Goal: Answer question/provide support: Share knowledge or assist other users

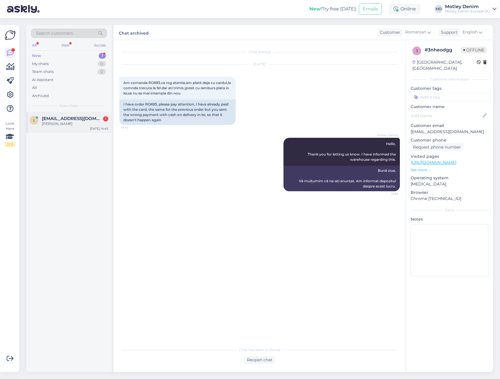
click at [91, 118] on span "[EMAIL_ADDRESS][DOMAIN_NAME]" at bounding box center [72, 118] width 61 height 5
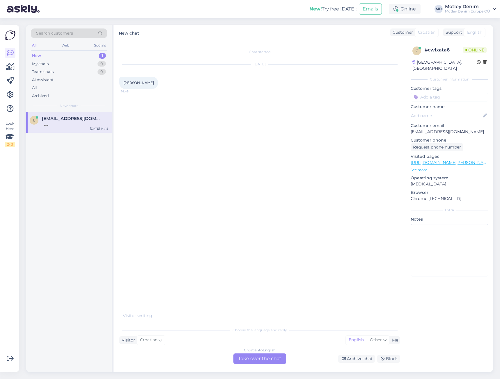
click at [274, 356] on div "Croatian to English Take over the chat" at bounding box center [259, 359] width 53 height 10
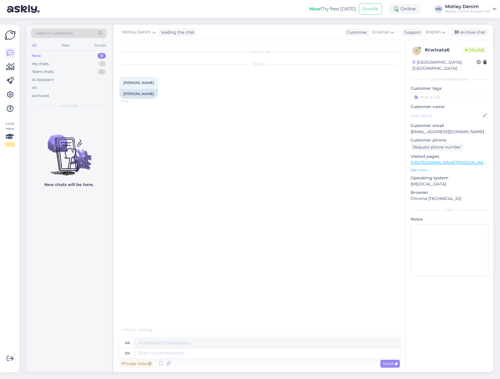
click at [419, 129] on p "[EMAIL_ADDRESS][DOMAIN_NAME]" at bounding box center [449, 132] width 78 height 6
drag, startPoint x: 419, startPoint y: 127, endPoint x: 473, endPoint y: 126, distance: 54.1
click at [473, 129] on p "[EMAIL_ADDRESS][DOMAIN_NAME]" at bounding box center [449, 132] width 78 height 6
copy p "[EMAIL_ADDRESS][DOMAIN_NAME]"
click at [76, 33] on div "Search customers" at bounding box center [69, 34] width 76 height 10
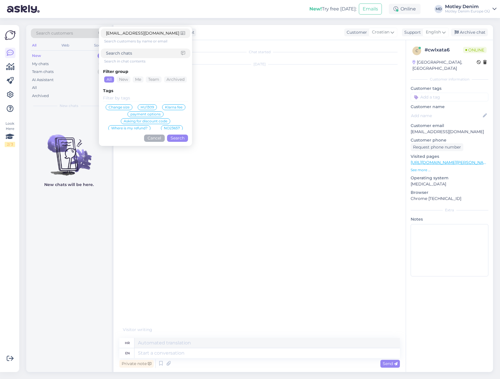
type input "[EMAIL_ADDRESS][DOMAIN_NAME]"
click at [176, 139] on button "Search" at bounding box center [177, 138] width 21 height 7
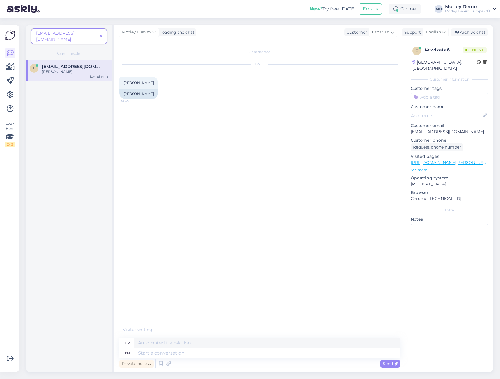
click at [73, 69] on div "[PERSON_NAME]" at bounding box center [75, 71] width 66 height 5
drag, startPoint x: 216, startPoint y: 353, endPoint x: 247, endPoint y: 343, distance: 32.5
click at [217, 352] on textarea at bounding box center [266, 353] width 265 height 10
type textarea "Hello"
type textarea "Zdravo"
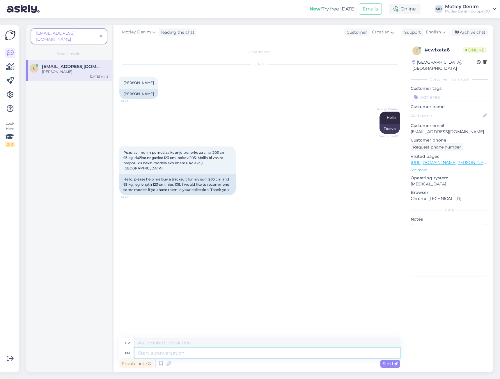
click at [241, 354] on textarea at bounding box center [266, 353] width 265 height 10
click at [214, 90] on div "[DATE] [PERSON_NAME] 14:45 [PERSON_NAME]" at bounding box center [259, 81] width 280 height 47
click at [102, 35] on icon at bounding box center [101, 37] width 3 height 4
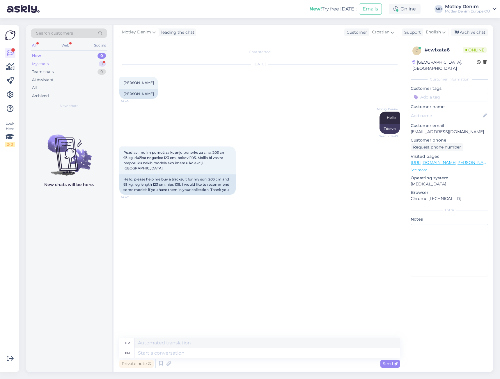
click at [93, 65] on div "My chats 1" at bounding box center [69, 64] width 76 height 8
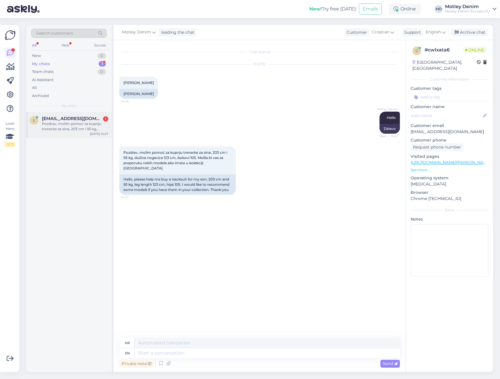
click at [77, 125] on div "Pozdrav, molim pomoć za kupnju trenerke za sina, 203 cm i 93 kg, dužina nogavic…" at bounding box center [75, 126] width 66 height 10
click at [49, 181] on div "l [EMAIL_ADDRESS][DOMAIN_NAME] Pozdrav, molim pomoć za kupnju trenerke za sina,…" at bounding box center [69, 242] width 86 height 260
click at [235, 355] on textarea at bounding box center [266, 353] width 265 height 10
click at [277, 354] on textarea at bounding box center [266, 353] width 265 height 10
type textarea "H"
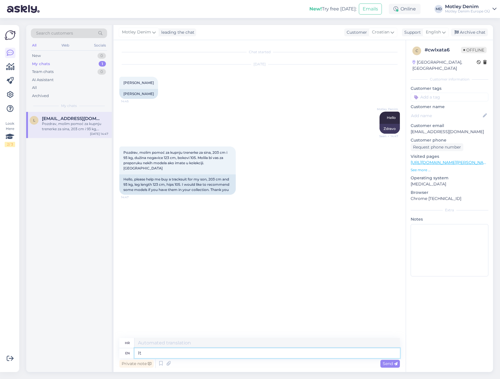
type textarea "It s"
type textarea "To"
type textarea "It seems t"
type textarea "Čini se"
type textarea "It seems that"
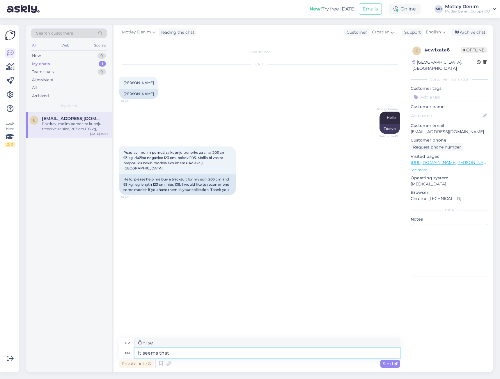
type textarea "Čini se da"
type textarea "It seems that he"
type textarea "Čini se da on"
type textarea "It seems that he needs"
type textarea "Čini se da mu treba"
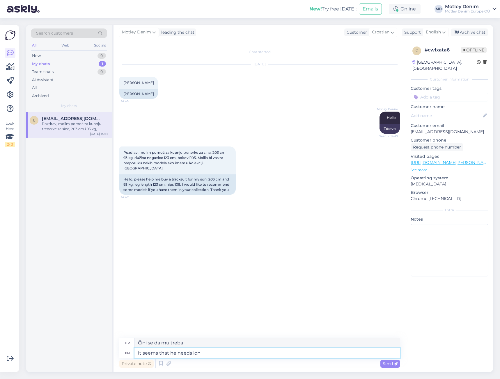
type textarea "It seems that he needs long"
type textarea "Čini se da mu [PERSON_NAME]"
type textarea "It seems that he needs"
type textarea "Čini se da mu treba"
type textarea "I h"
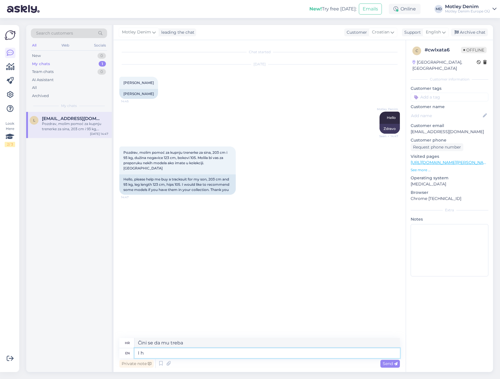
type textarea "[PERSON_NAME]"
type textarea "I have"
type textarea "[DEMOGRAPHIC_DATA]"
type textarea "I have now"
type textarea "[PERSON_NAME][DEMOGRAPHIC_DATA]"
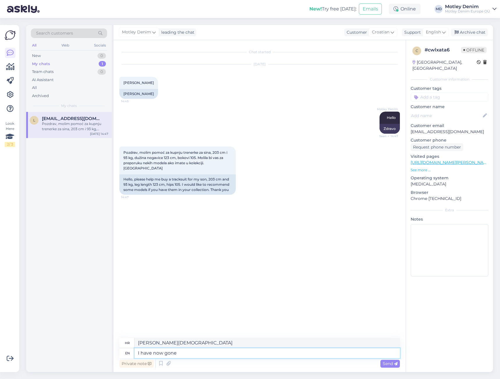
type textarea "I have now gone"
type textarea "Sad [PERSON_NAME] otišao/la"
type textarea "I have now gone through"
type textarea "Sad [PERSON_NAME] prošao/prošla"
type textarea "I have now gone through our p"
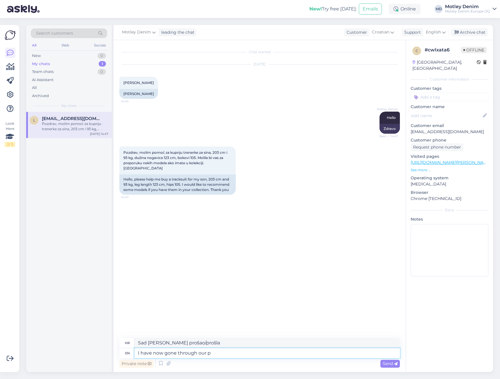
type textarea "Sad [PERSON_NAME] prošao kroz naše"
type textarea "I have now gone through our products"
type textarea "Sad [PERSON_NAME] pregledao/[PERSON_NAME] proizvode"
type textarea "I have now gone through our products and"
type textarea "[PERSON_NAME] pregledao/[PERSON_NAME] proizvode i"
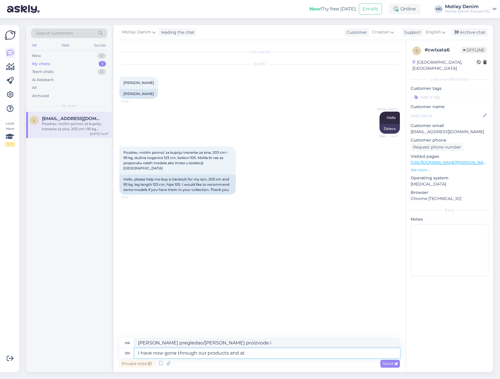
type textarea "I have now gone through our products and at t"
type textarea "[PERSON_NAME] pregledao/[PERSON_NAME] proizvode i na"
type textarea "I have now gone through our products and at this m"
type textarea "[PERSON_NAME] pregledao/[PERSON_NAME] proizvode i evo ga"
type textarea "I have now gone through our products and at this moment w"
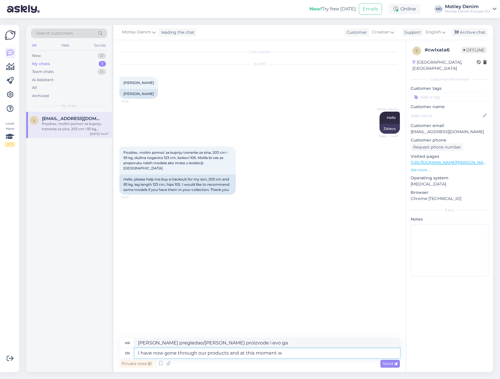
type textarea "[PERSON_NAME] pregledao/[PERSON_NAME] proizvode i u ovom trenutku"
type textarea "I have now gone through our products and at this moment we d"
type textarea "[PERSON_NAME] pregledao/[PERSON_NAME] proizvode i u ovom trenutku mi"
type textarea "I have now gone through our products and at this moment we don't h"
type textarea "[PERSON_NAME] pregledao/[PERSON_NAME] proizvode i trenutno ne"
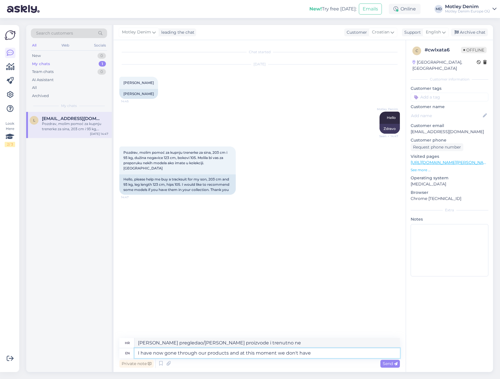
type textarea "I have now gone through our products and at this moment we don't have"
type textarea "[PERSON_NAME] pregledao/[PERSON_NAME] proizvode i trenutno nemamo"
click at [336, 355] on textarea "I have now gone through our products and at this moment we don't have" at bounding box center [266, 353] width 265 height 10
type textarea "I have now gone through few"
type textarea "[PERSON_NAME] prošao kroz nekoliko"
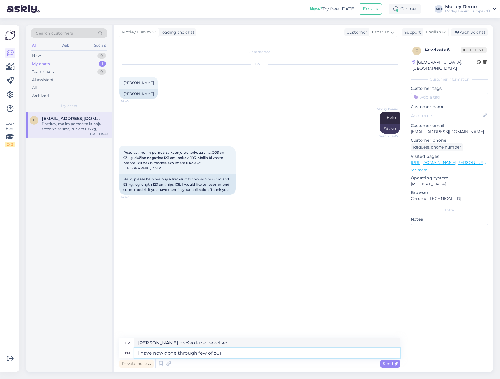
type textarea "I have now gone through few of our"
type textarea "[PERSON_NAME] prošao kroz nekoliko naših"
type textarea "I have now gone through few of our products."
type textarea "[PERSON_NAME] pregledao/la nekoliko naših proizvoda."
type textarea "I have now gone through few of our products. Our b"
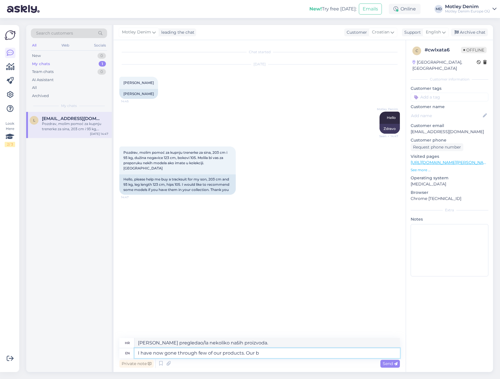
type textarea "[PERSON_NAME] pregledao/la nekoliko naših proizvoda. Naši"
type textarea "I have now gone through few of our products. Our best s"
type textarea "[PERSON_NAME] isprobao nekoliko naših proizvoda. Naši najbolji"
type textarea "I have now gone through few of our products. Our best suggestion i"
type textarea "[PERSON_NAME] pregledao/la nekoliko naših proizvoda. Naša najbolja preporuka."
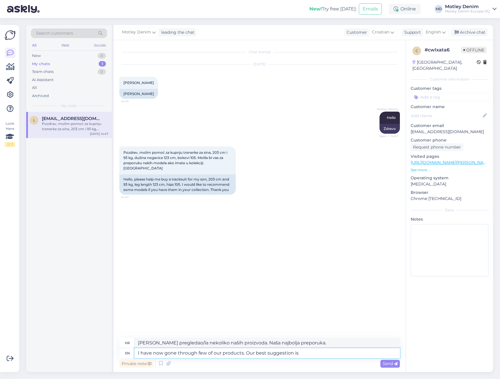
type textarea "I have now gone through few of our products. Our best suggestion is t"
type textarea "[PERSON_NAME] pregledao/la nekoliko naših proizvoda. Naš najbolji prijedlog je"
type textarea "I have now gone through few of our products. Our best suggestion is to"
type textarea "[PERSON_NAME] pregledao/la nekoliko naših proizvoda. Naš najbolji prijedlog je t"
type textarea "I have now gone through few of our products. Our best suggestion is to l"
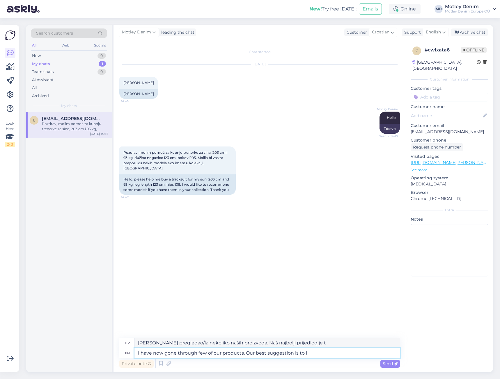
type textarea "[PERSON_NAME] pregledao/la nekoliko naših proizvoda. Naš najbolji prijedlog je …"
type textarea "I have now gone through few of our products. Our best suggestion is to look at o"
type textarea "[PERSON_NAME] pregledao/la nekoliko naših proizvoda. Naš najbolji prijedlog je …"
type textarea "I have now gone through few of our products. Our best suggestion is to look at …"
type textarea "[PERSON_NAME] pregledao nekoliko naših proizvoda. Naš najbolji prijedlog je da …"
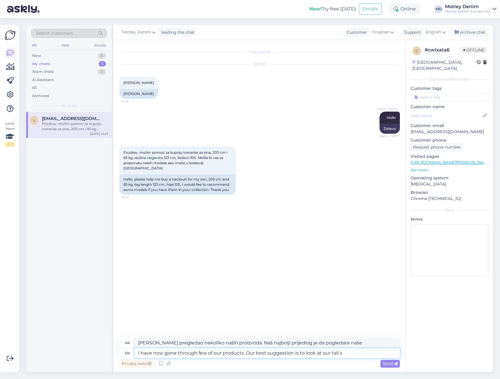
type textarea "I have now gone through few of our products. Our best suggestion is to look at …"
type textarea "[PERSON_NAME] pregledao nekoliko naših proizvoda. Naš najbolji prijedlog je da …"
type textarea "I have now gone through few of our products. Our best suggestion is to look at …"
type textarea "[PERSON_NAME] pregledao/la nekoliko naših proizvoda. Naš najbolji prijedlog je …"
type textarea "I have now gone through few of our products. Our best suggestion is to look at …"
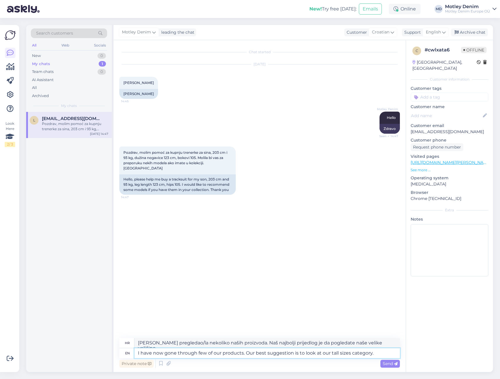
type textarea "[PERSON_NAME] pregledao/la nekoliko naših proizvoda. Naš najbolji prijedlog je …"
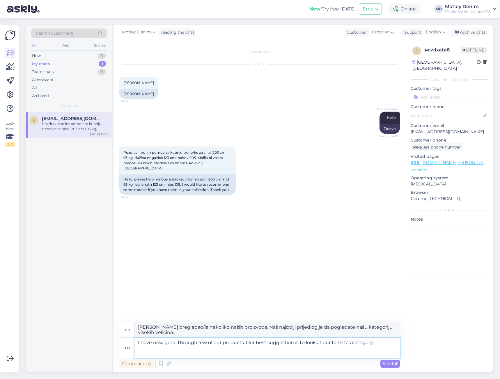
paste textarea "[URL][DOMAIN_NAME]"
type textarea "I have now gone through few of our products. Our best suggestion is to look at …"
type textarea "[PERSON_NAME] pregledao/la nekoliko naših proizvoda. Naš najbolji prijedlog je …"
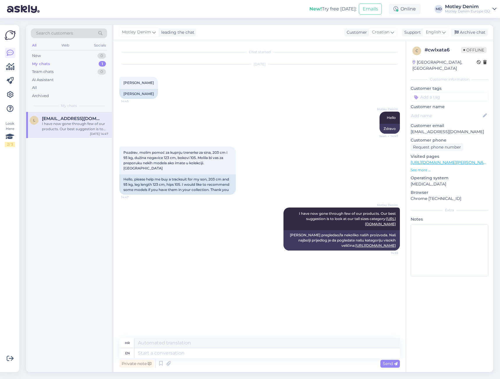
click at [455, 93] on input at bounding box center [449, 97] width 78 height 9
type input "tall sizes"
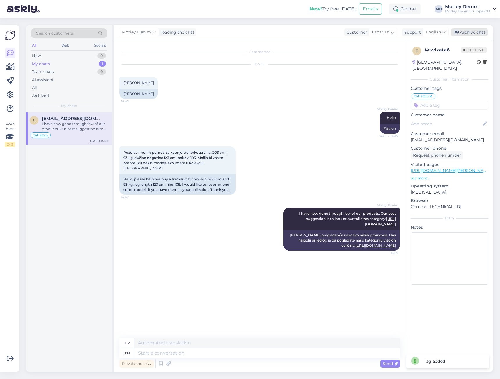
click at [470, 35] on div "Archive chat" at bounding box center [469, 33] width 37 height 8
